Goal: Find specific page/section: Find specific page/section

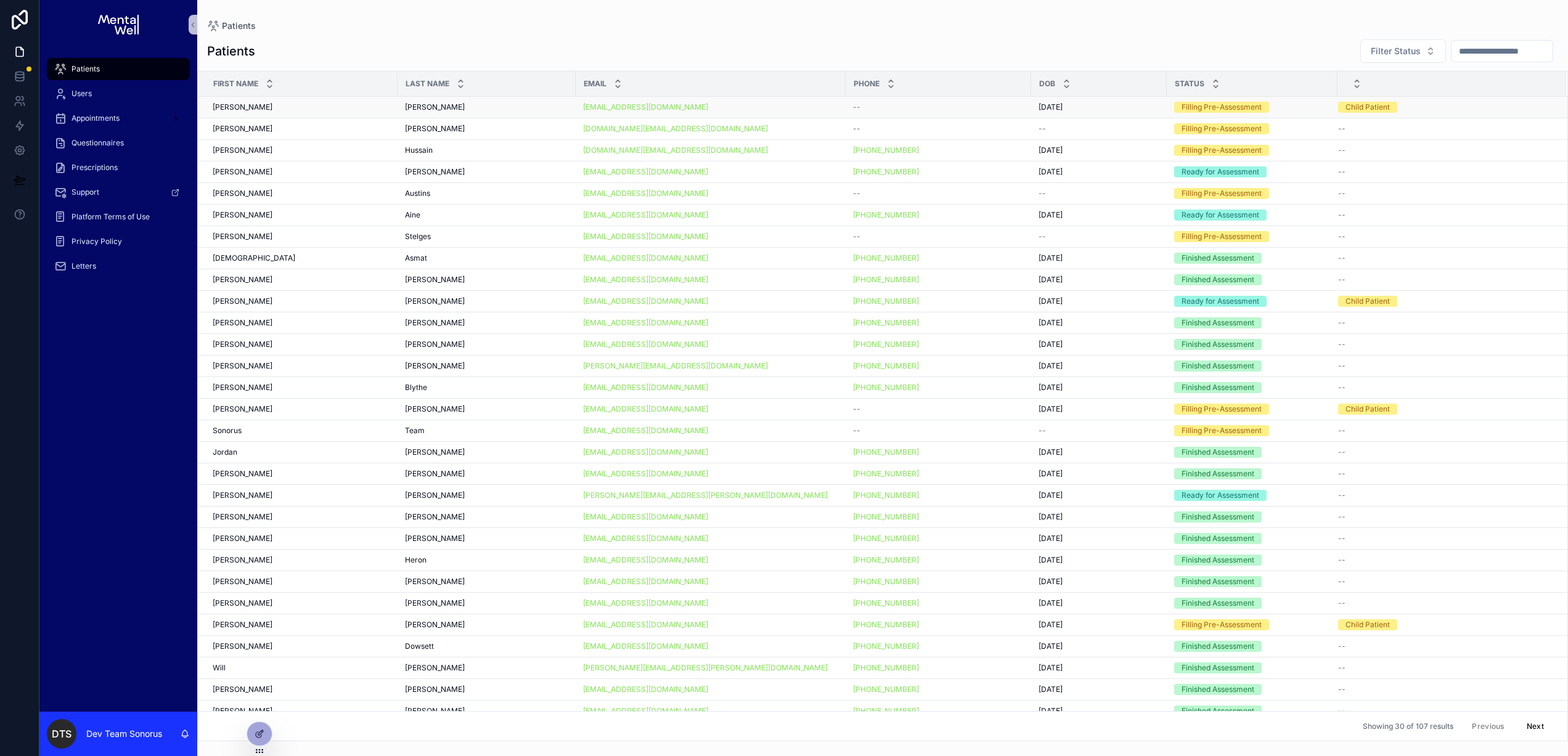
click at [500, 106] on div "[PERSON_NAME] [PERSON_NAME]" at bounding box center [486, 107] width 163 height 10
click at [1524, 725] on button "Next" at bounding box center [1536, 726] width 34 height 19
